Goal: Task Accomplishment & Management: Manage account settings

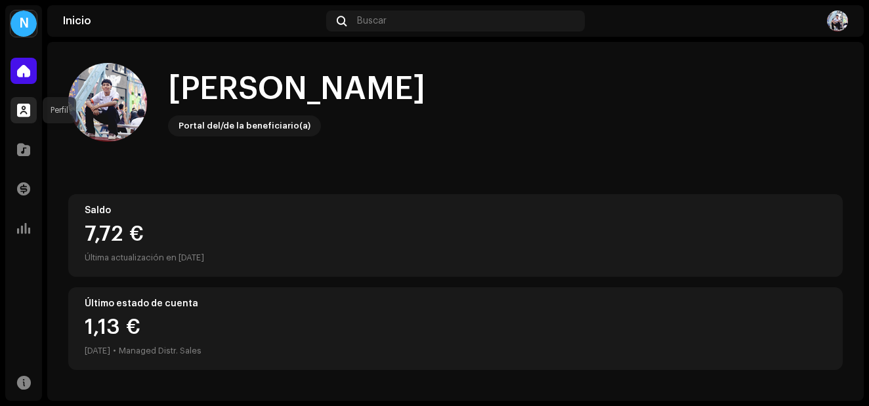
click at [26, 109] on span at bounding box center [23, 110] width 13 height 11
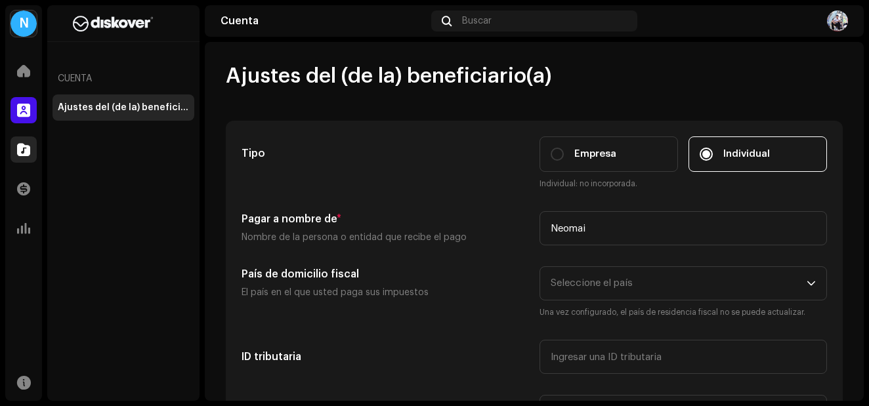
click at [14, 159] on div at bounding box center [24, 150] width 26 height 26
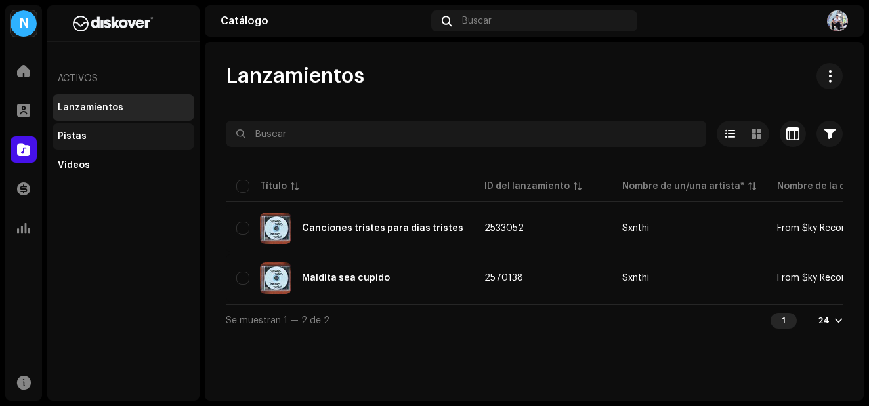
click at [92, 133] on div "Pistas" at bounding box center [123, 136] width 131 height 11
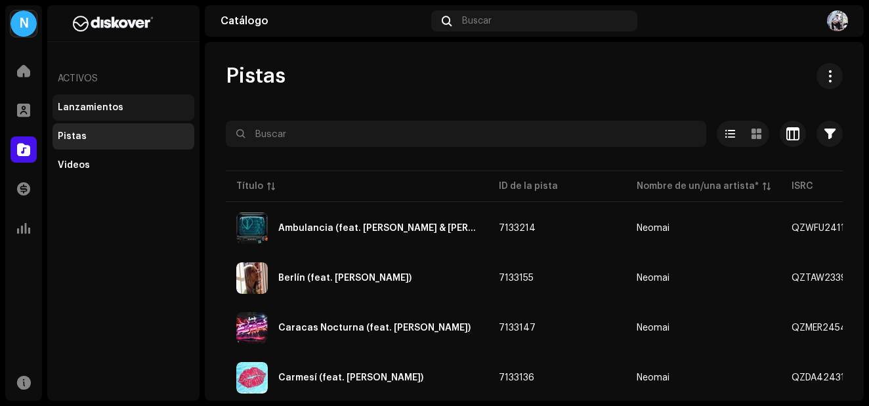
click at [124, 104] on div "Lanzamientos" at bounding box center [123, 107] width 131 height 11
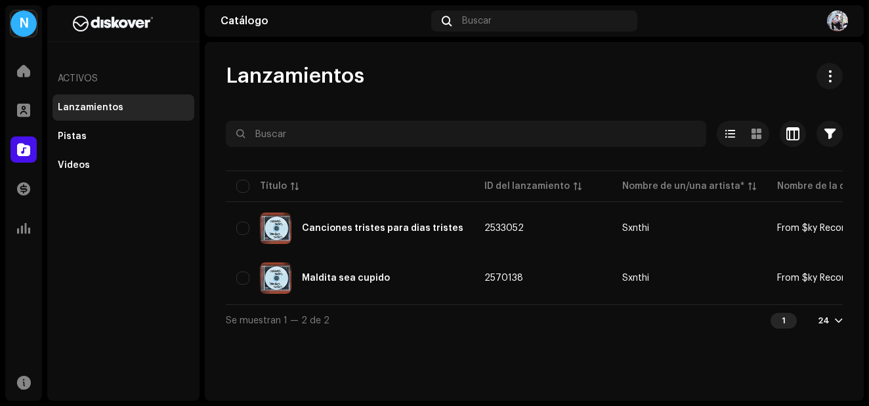
click at [841, 19] on img at bounding box center [837, 21] width 21 height 21
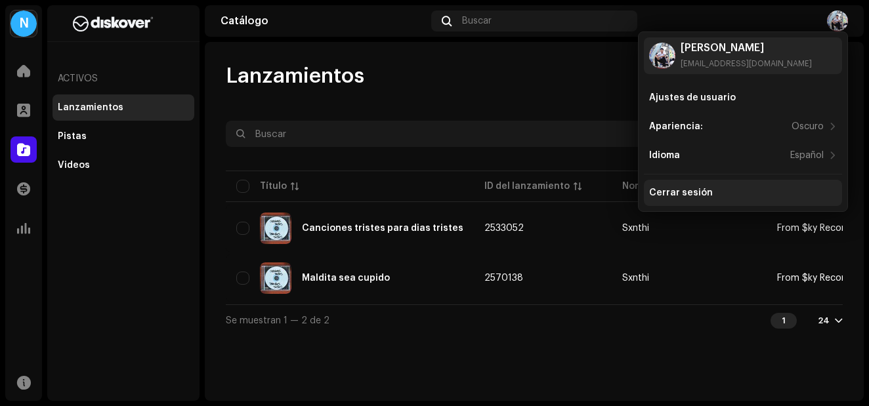
click at [704, 188] on div "Cerrar sesión" at bounding box center [681, 193] width 64 height 11
